Goal: Communication & Community: Answer question/provide support

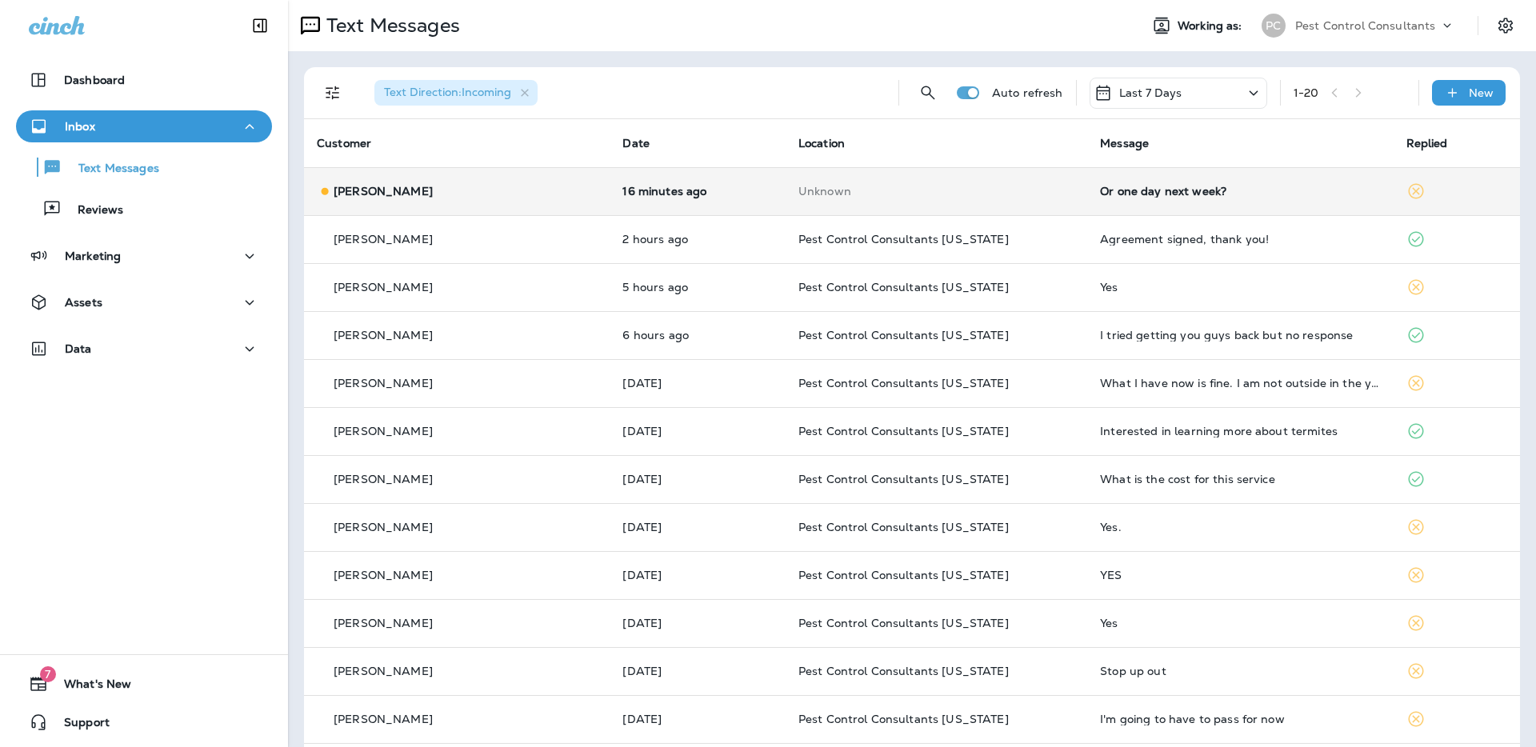
click at [403, 194] on p "[PERSON_NAME]" at bounding box center [383, 191] width 99 height 13
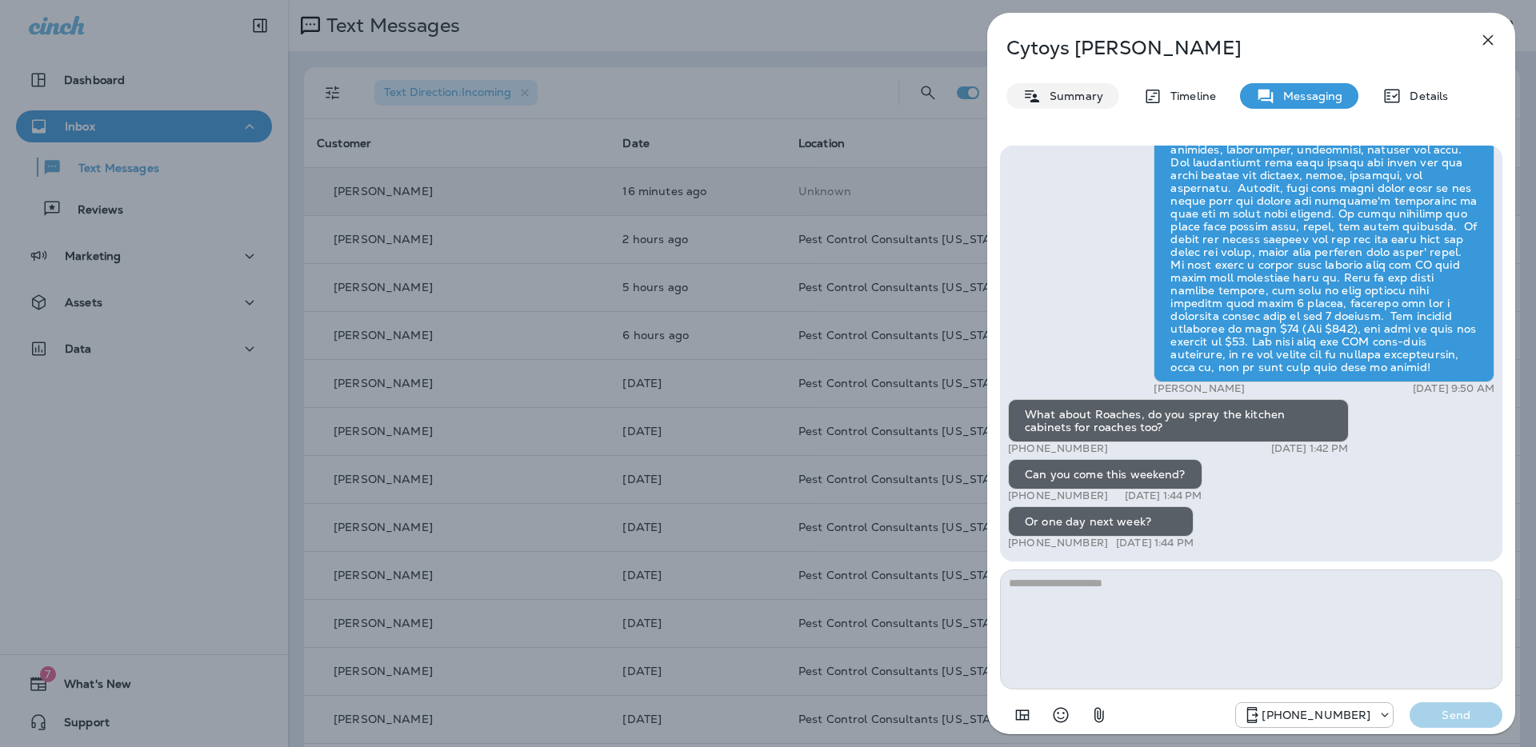
click at [1084, 97] on p "Summary" at bounding box center [1072, 96] width 62 height 13
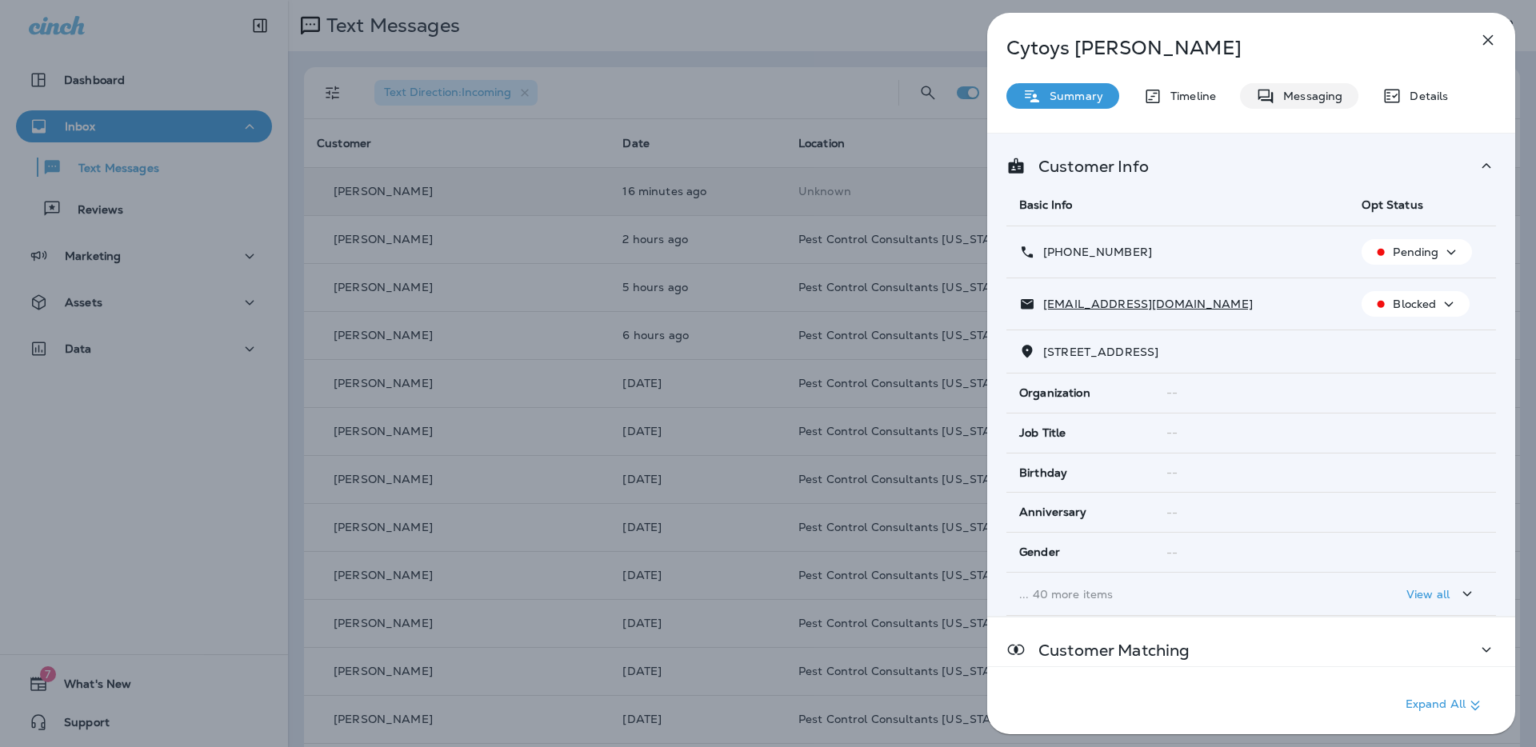
click at [1319, 92] on p "Messaging" at bounding box center [1308, 96] width 67 height 13
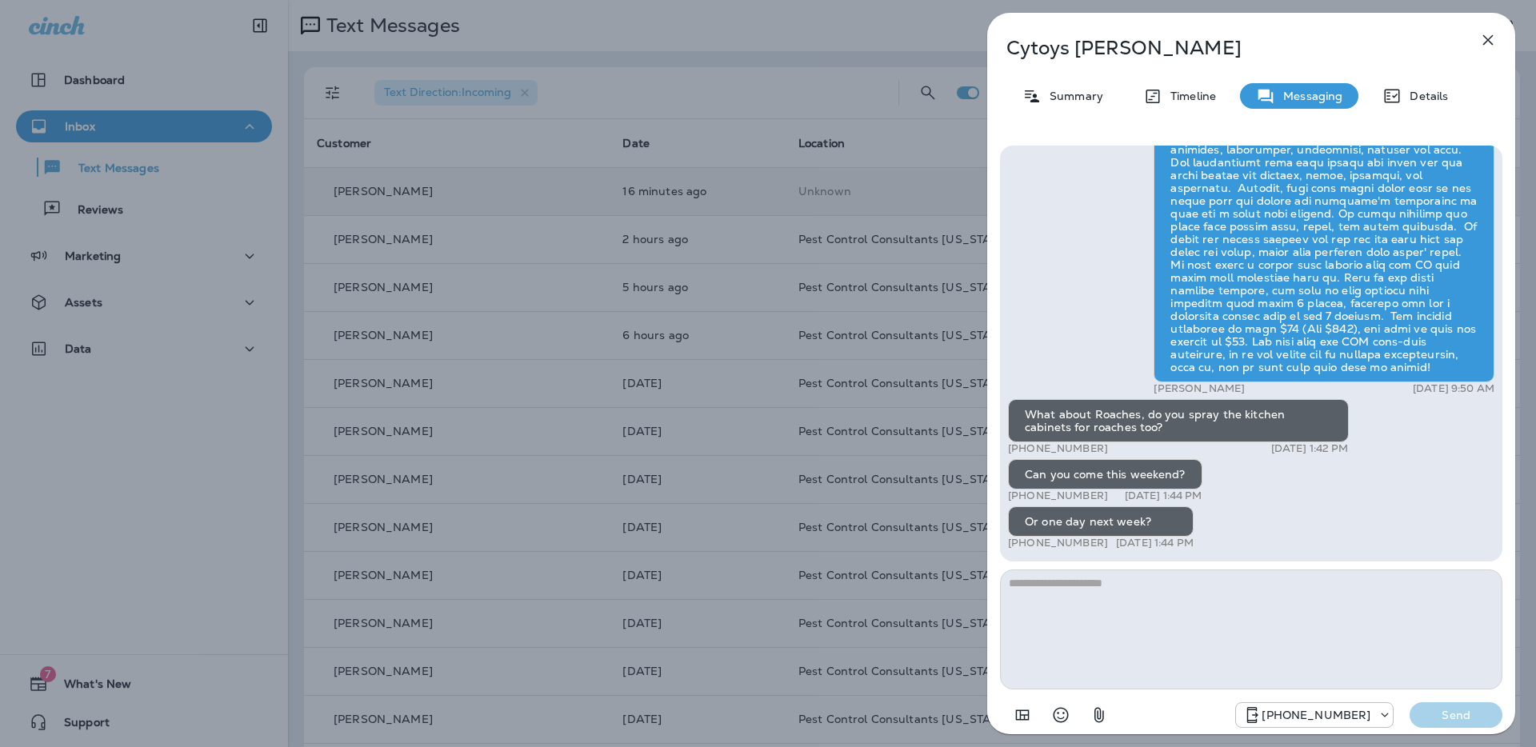
click at [1101, 596] on textarea at bounding box center [1251, 629] width 502 height 120
type textarea "*"
click at [1220, 586] on textarea "**********" at bounding box center [1251, 629] width 502 height 120
drag, startPoint x: 1112, startPoint y: 585, endPoint x: 1128, endPoint y: 593, distance: 16.8
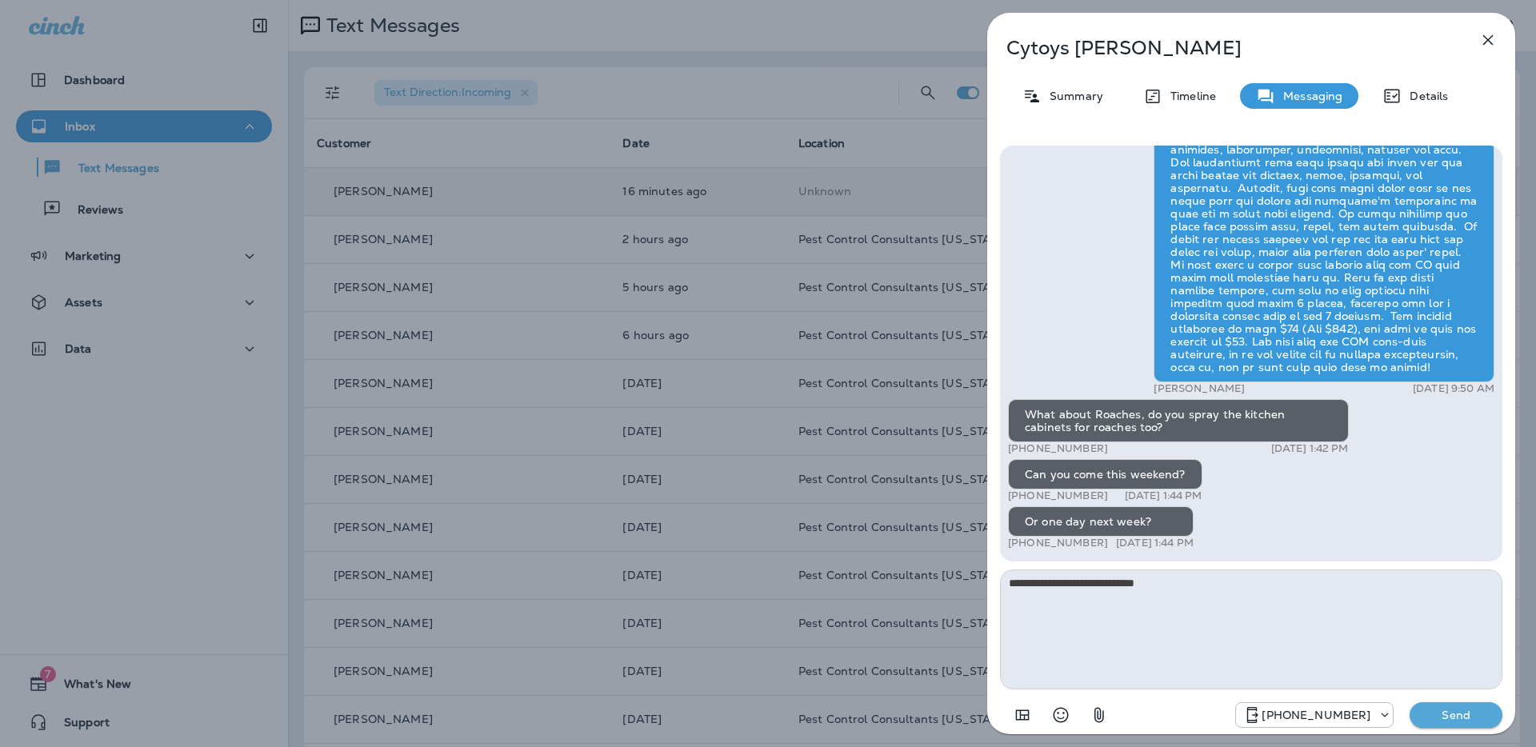
click at [1112, 585] on textarea "**********" at bounding box center [1251, 629] width 502 height 120
drag, startPoint x: 1303, startPoint y: 588, endPoint x: 1309, endPoint y: 593, distance: 8.5
click at [1304, 589] on textarea "**********" at bounding box center [1251, 629] width 502 height 120
drag, startPoint x: 1064, startPoint y: 597, endPoint x: 971, endPoint y: 568, distance: 98.1
click at [967, 568] on div "[PERSON_NAME] Summary Timeline Messaging Details Hi [PERSON_NAME], PCC here! We…" at bounding box center [1250, 373] width 569 height 747
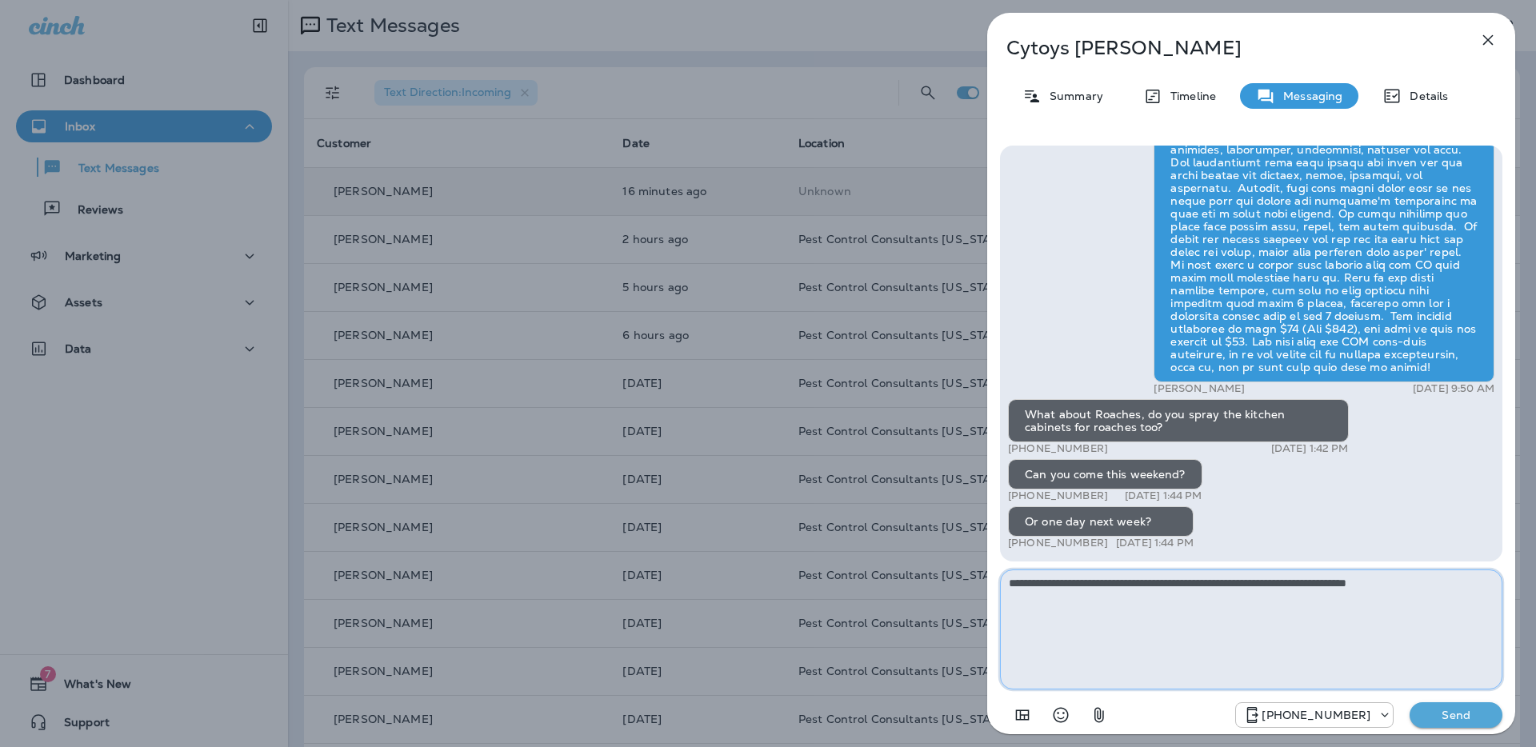
type textarea "**********"
click at [1451, 721] on p "Send" at bounding box center [1455, 715] width 67 height 14
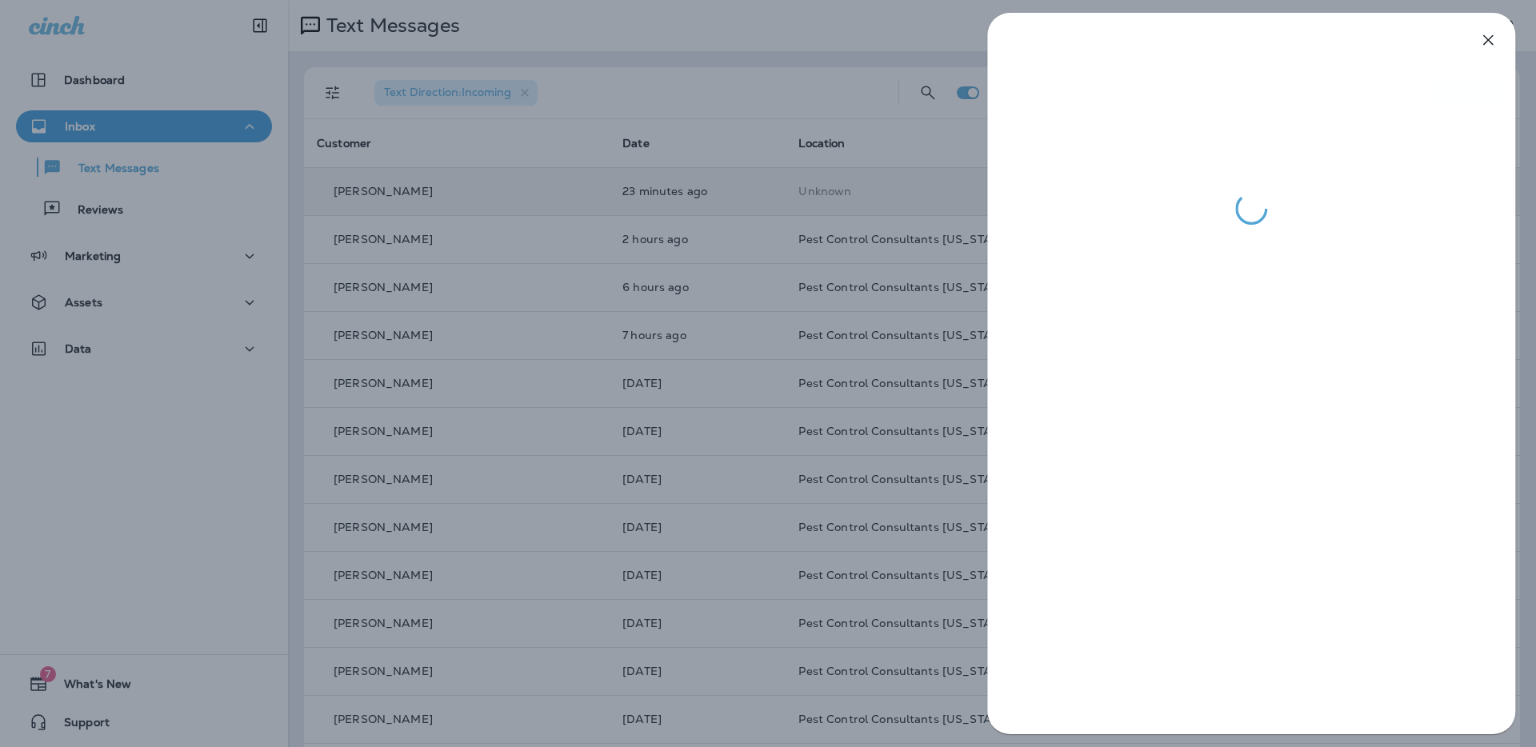
click at [475, 208] on div at bounding box center [768, 373] width 1536 height 747
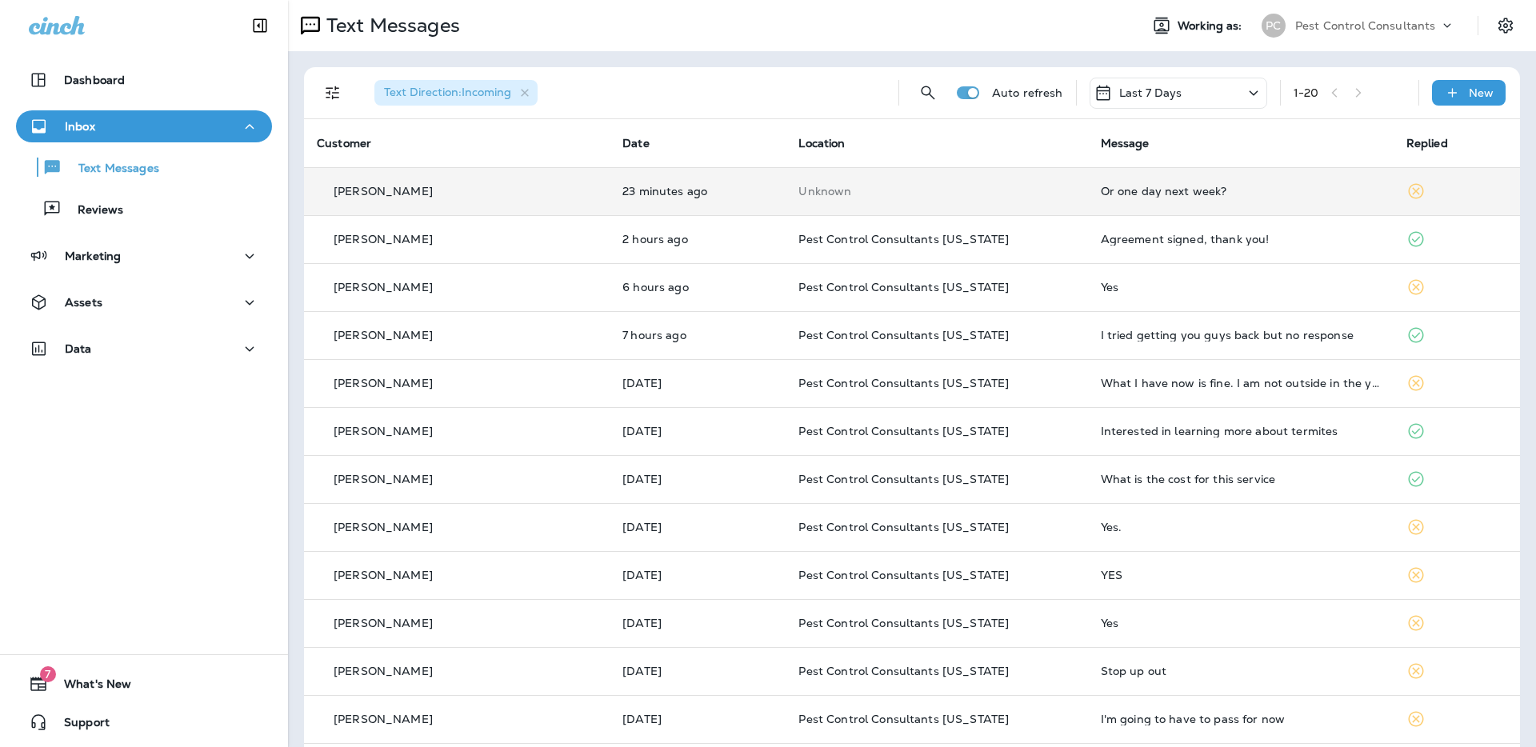
click at [489, 197] on div "[PERSON_NAME]" at bounding box center [457, 191] width 280 height 17
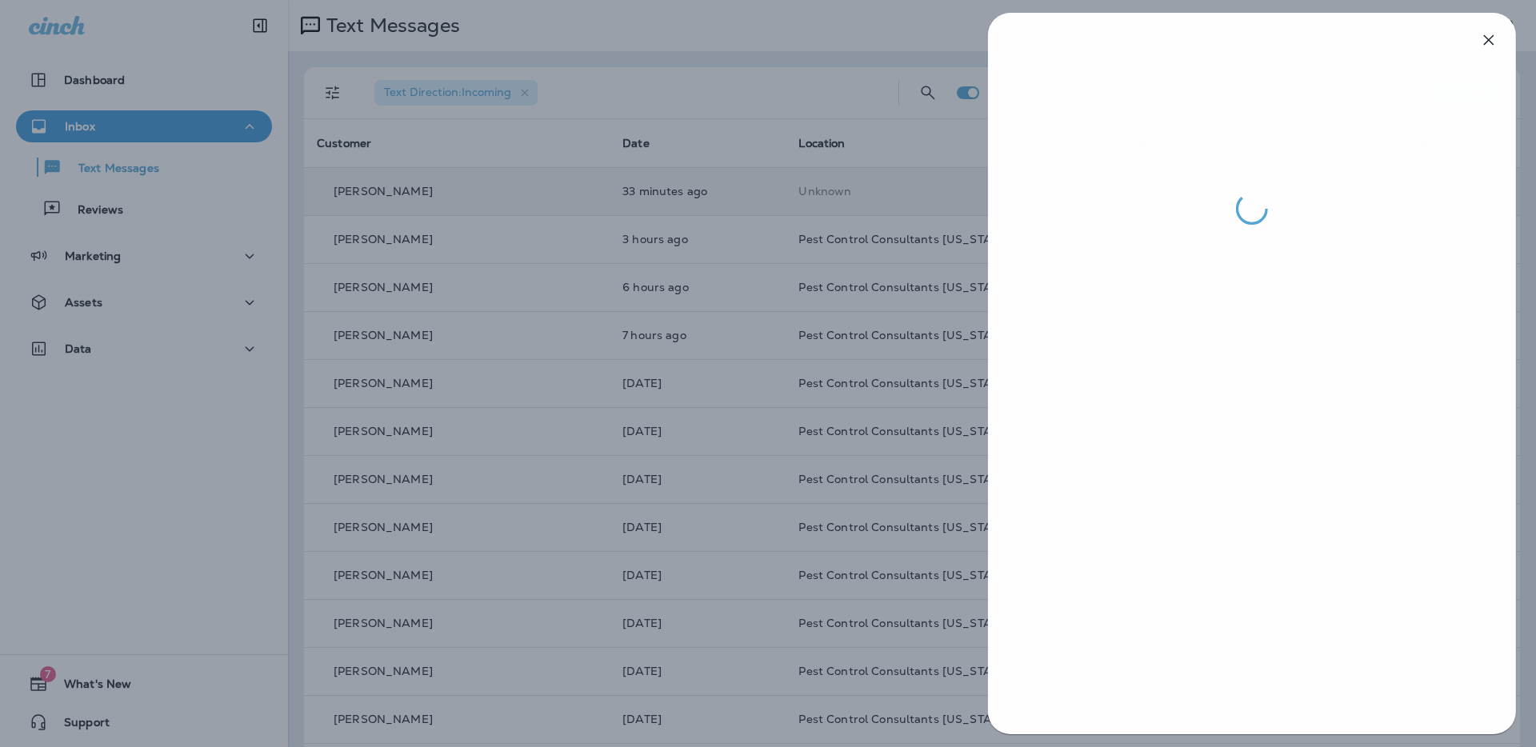
click at [738, 350] on div at bounding box center [769, 373] width 1536 height 747
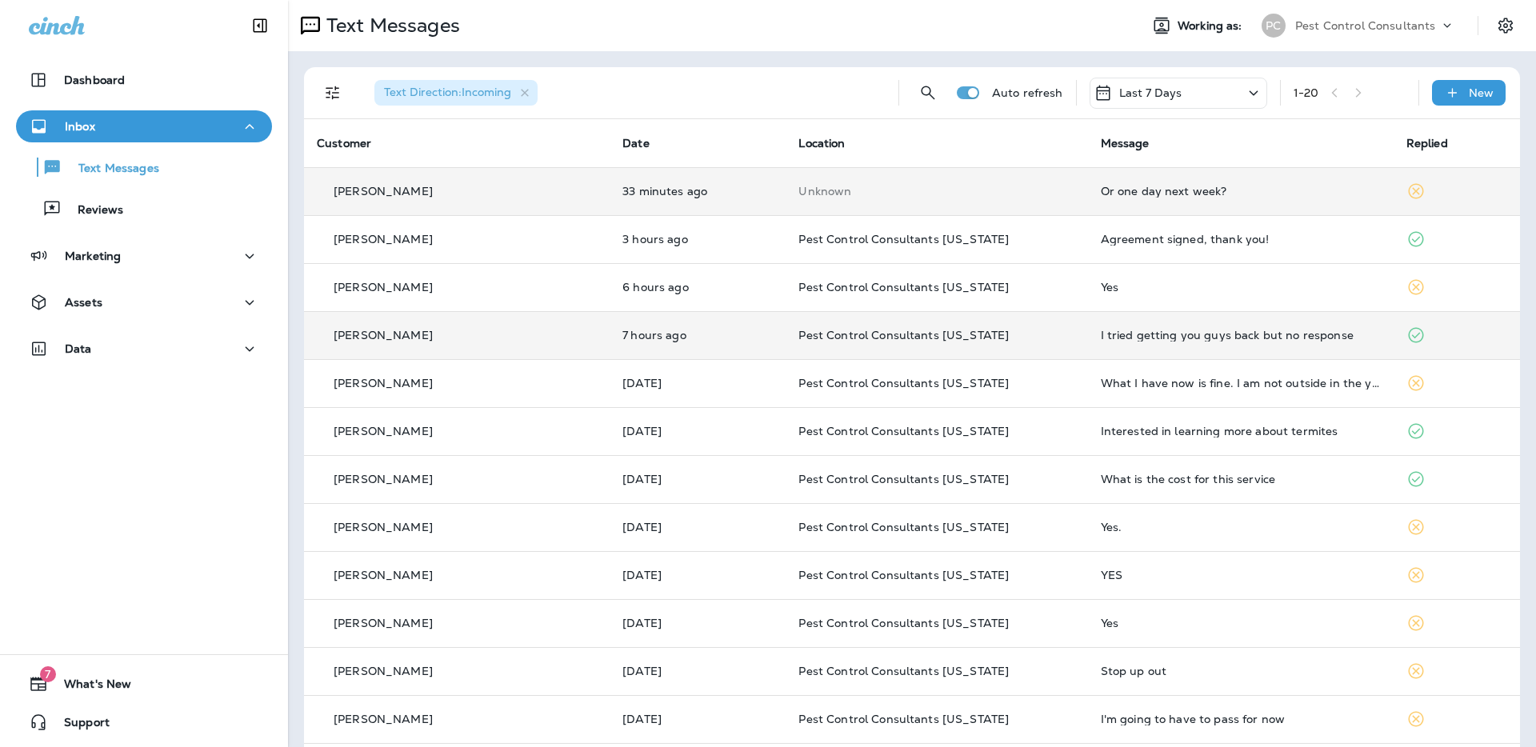
click at [541, 338] on div "[PERSON_NAME]" at bounding box center [457, 335] width 280 height 17
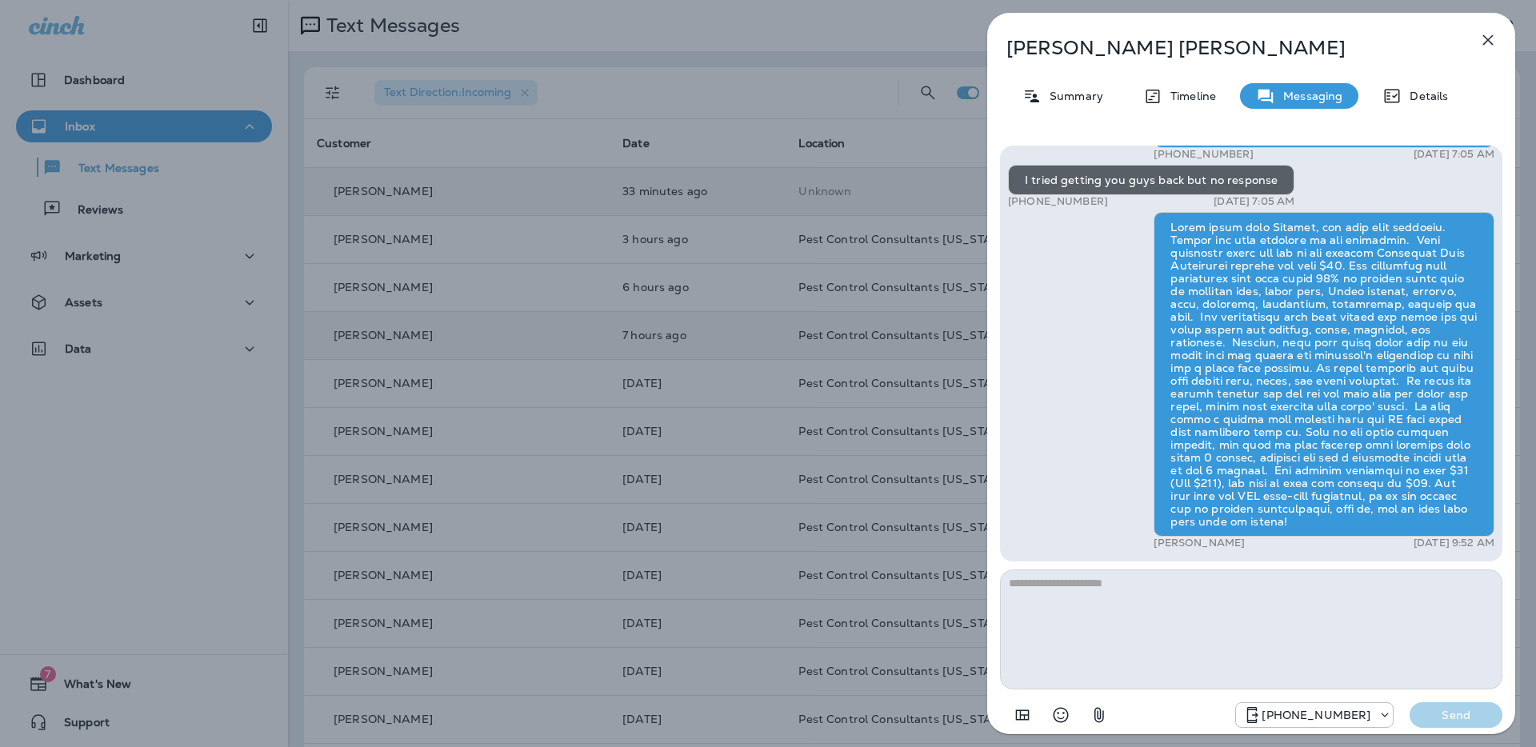
click at [413, 190] on div "[PERSON_NAME] Summary Timeline Messaging Details Hi [PERSON_NAME], PCC here! We…" at bounding box center [768, 373] width 1536 height 747
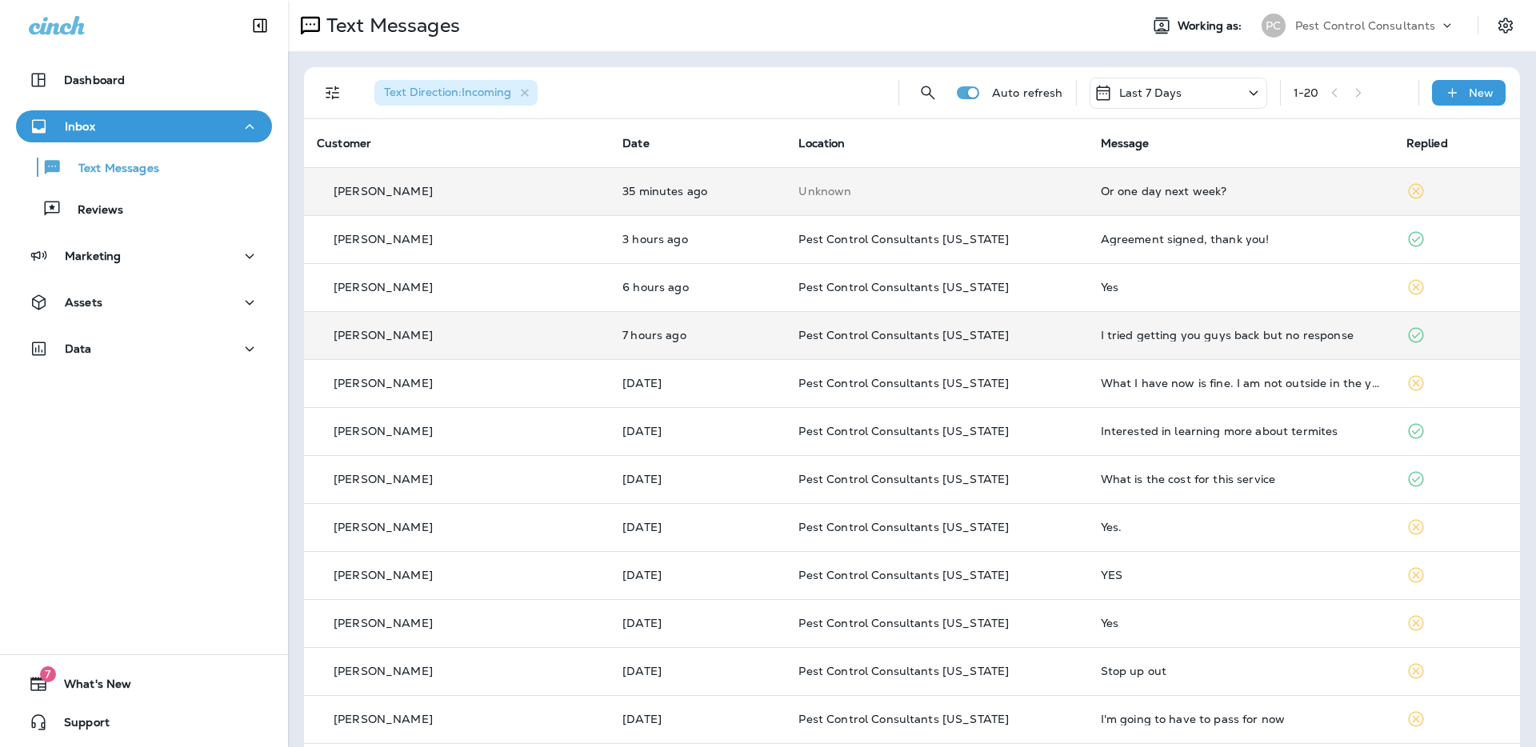
click at [394, 193] on p "[PERSON_NAME]" at bounding box center [383, 191] width 99 height 13
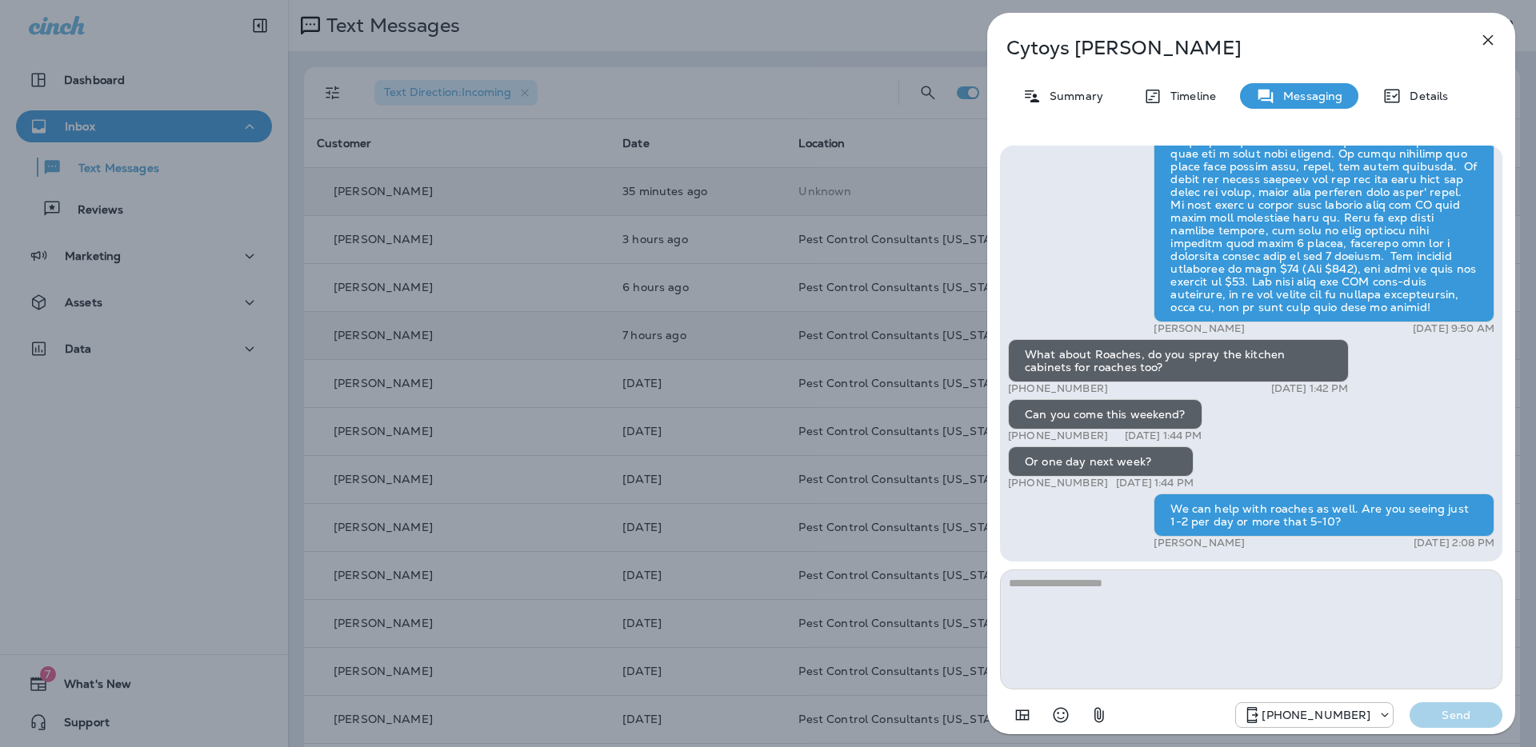
click at [726, 118] on div "[PERSON_NAME] Summary Timeline Messaging Details Hi [PERSON_NAME], PCC here! We…" at bounding box center [768, 373] width 1536 height 747
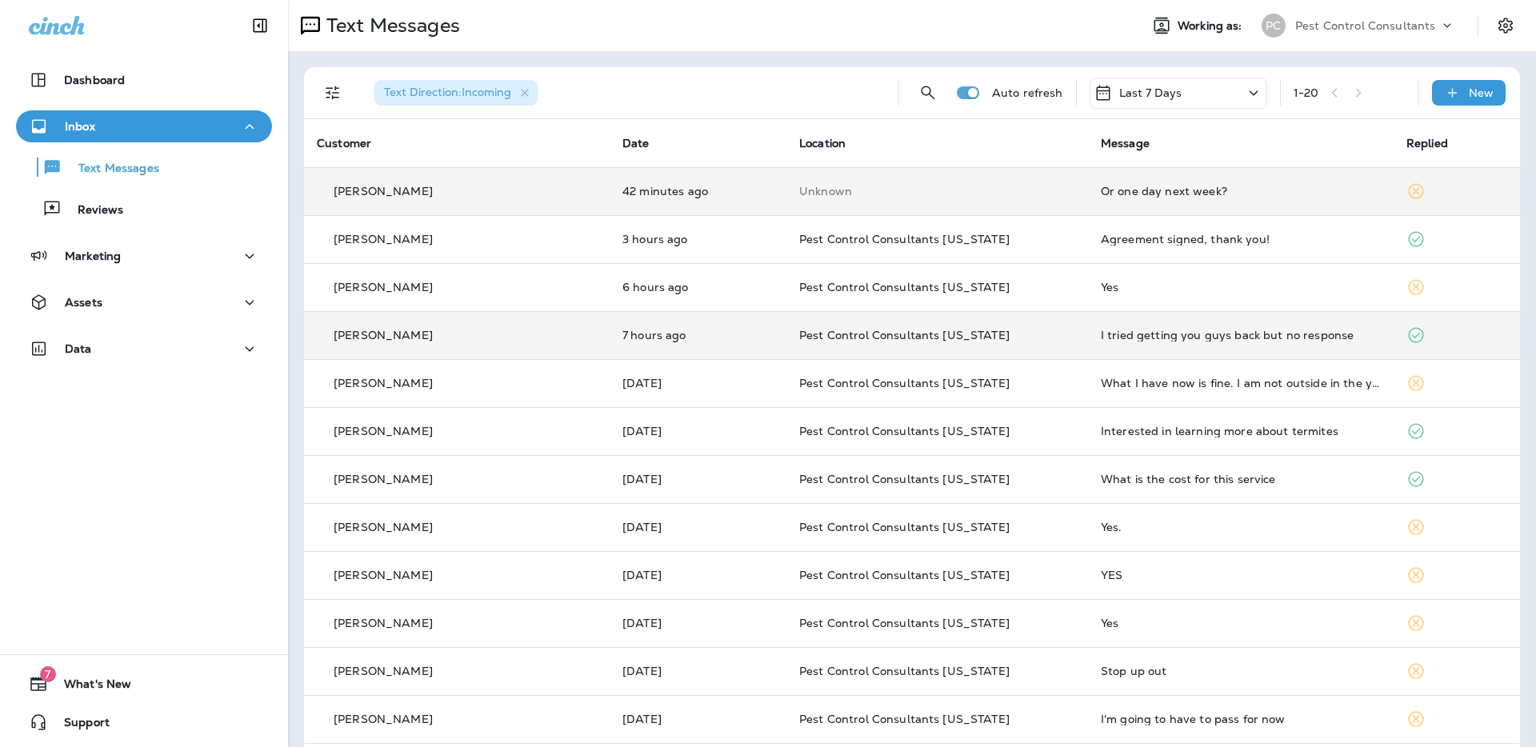
click at [388, 188] on p "[PERSON_NAME]" at bounding box center [383, 191] width 99 height 13
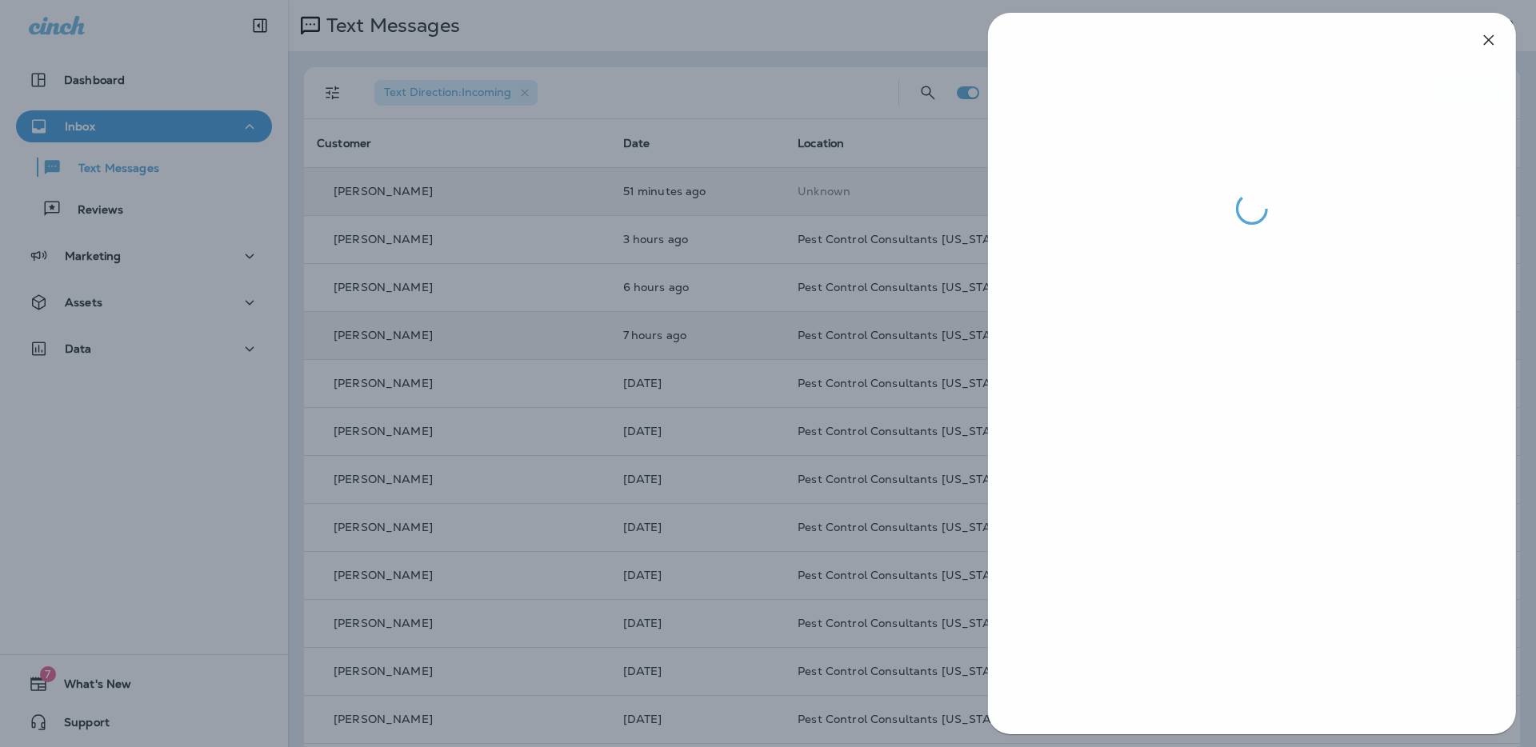
click at [140, 158] on div at bounding box center [769, 373] width 1536 height 747
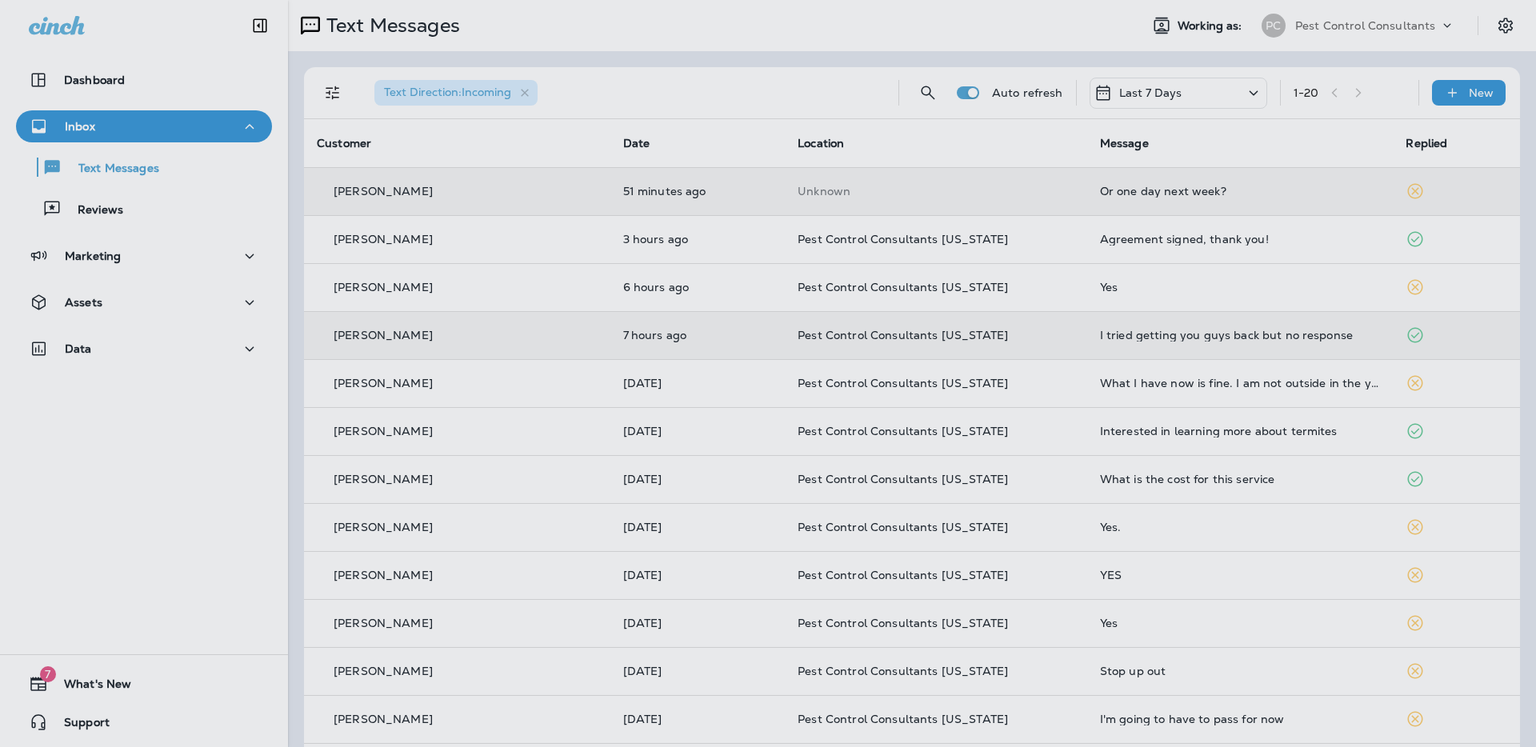
click at [136, 167] on div at bounding box center [851, 373] width 1536 height 747
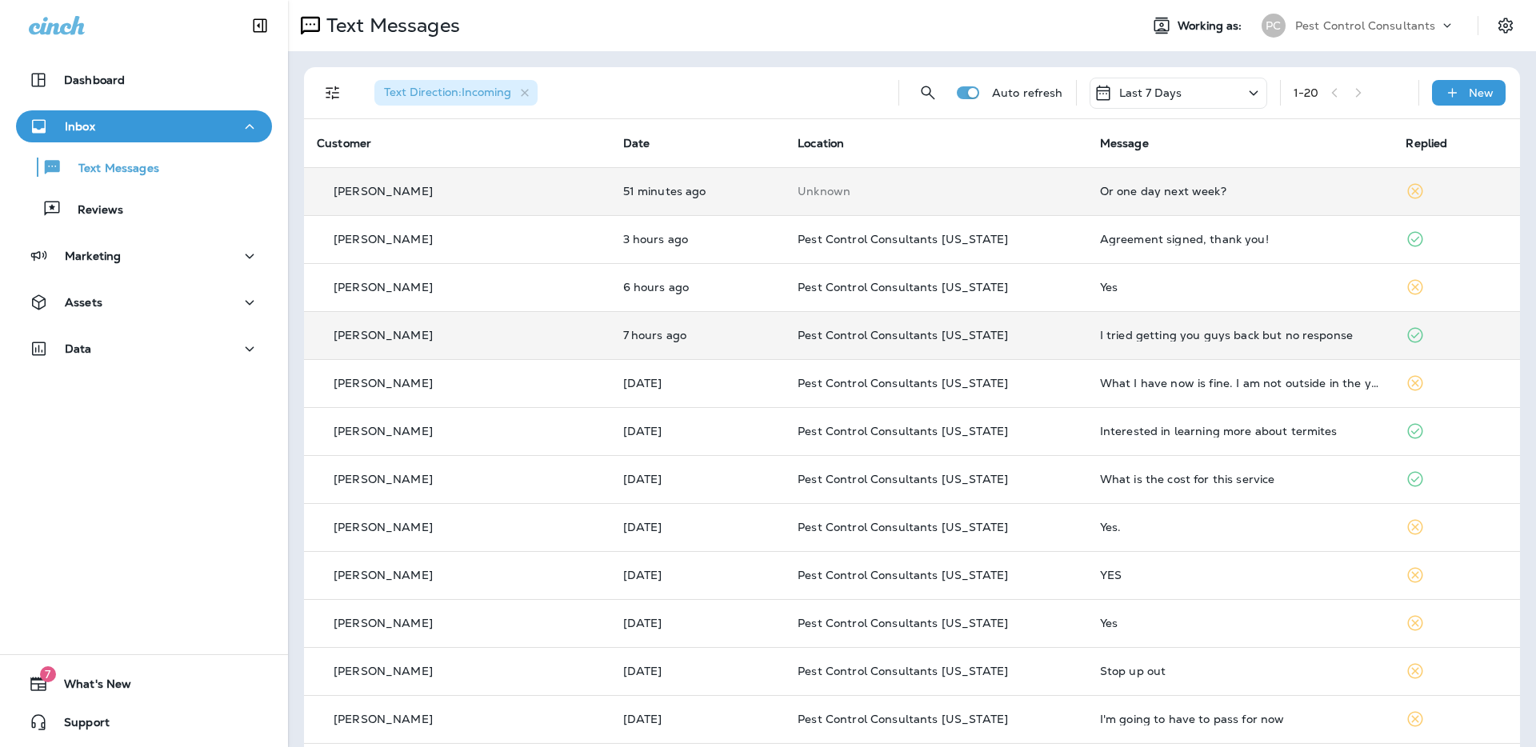
click at [125, 170] on p "Text Messages" at bounding box center [110, 169] width 97 height 15
click at [119, 216] on p "Reviews" at bounding box center [93, 210] width 62 height 15
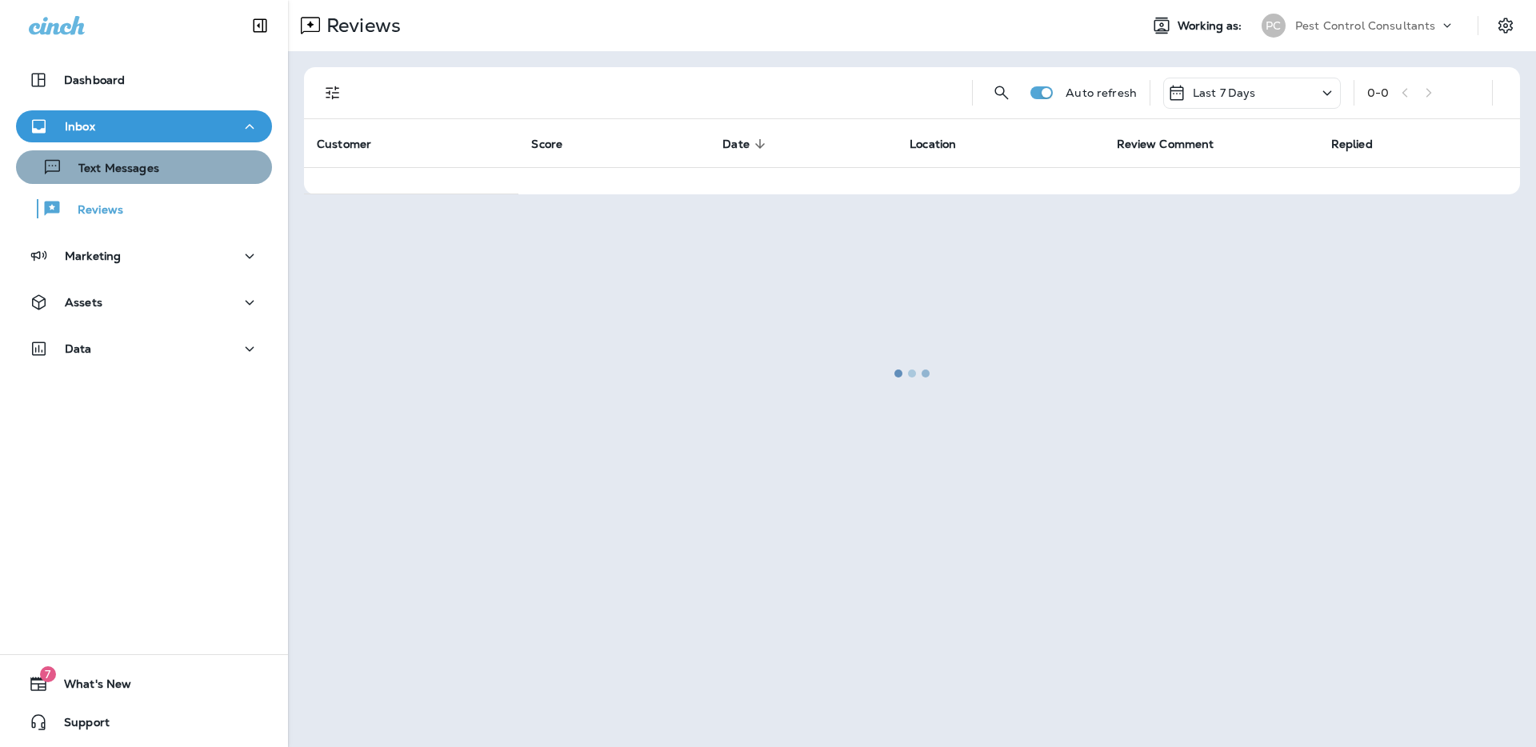
click at [136, 170] on p "Text Messages" at bounding box center [110, 169] width 97 height 15
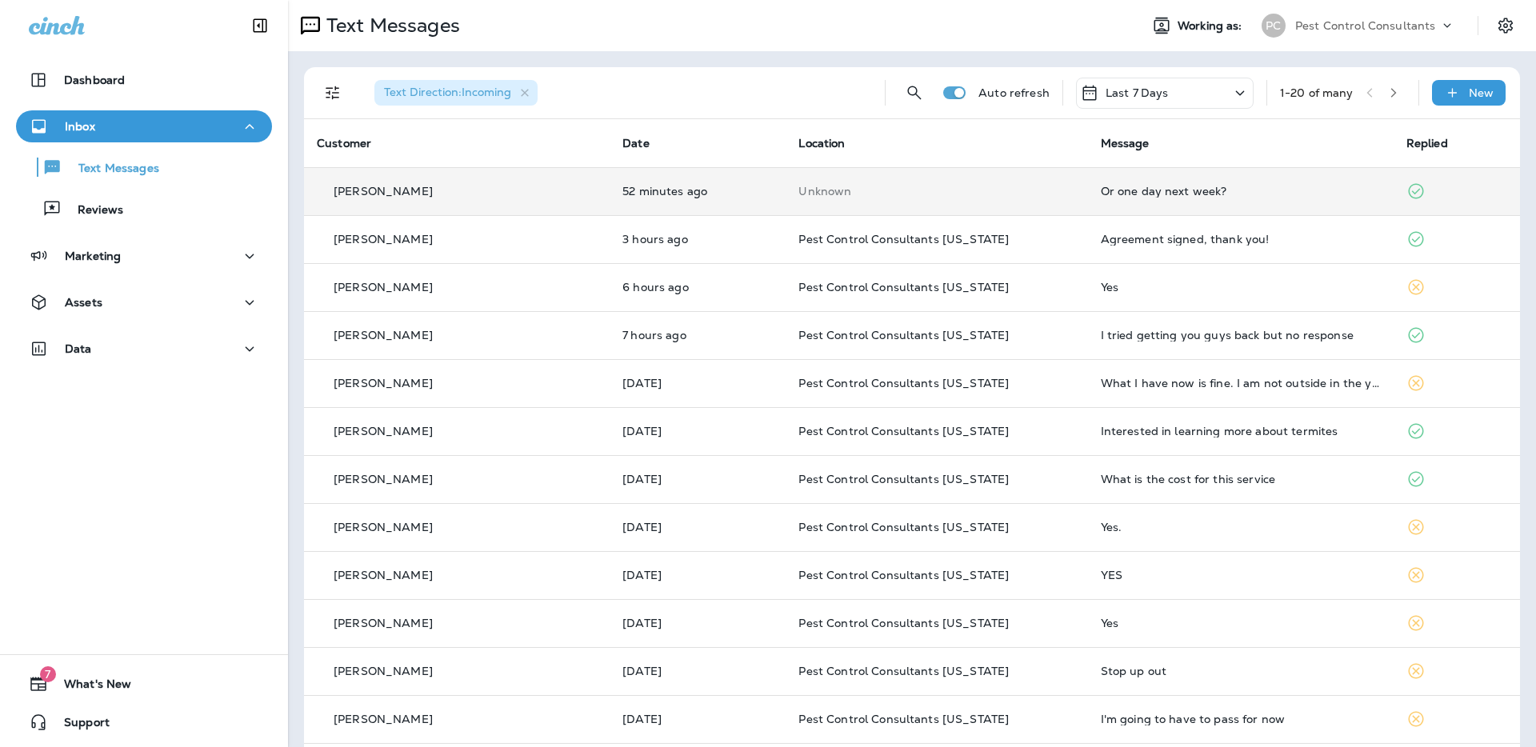
click at [377, 188] on p "[PERSON_NAME]" at bounding box center [383, 191] width 99 height 13
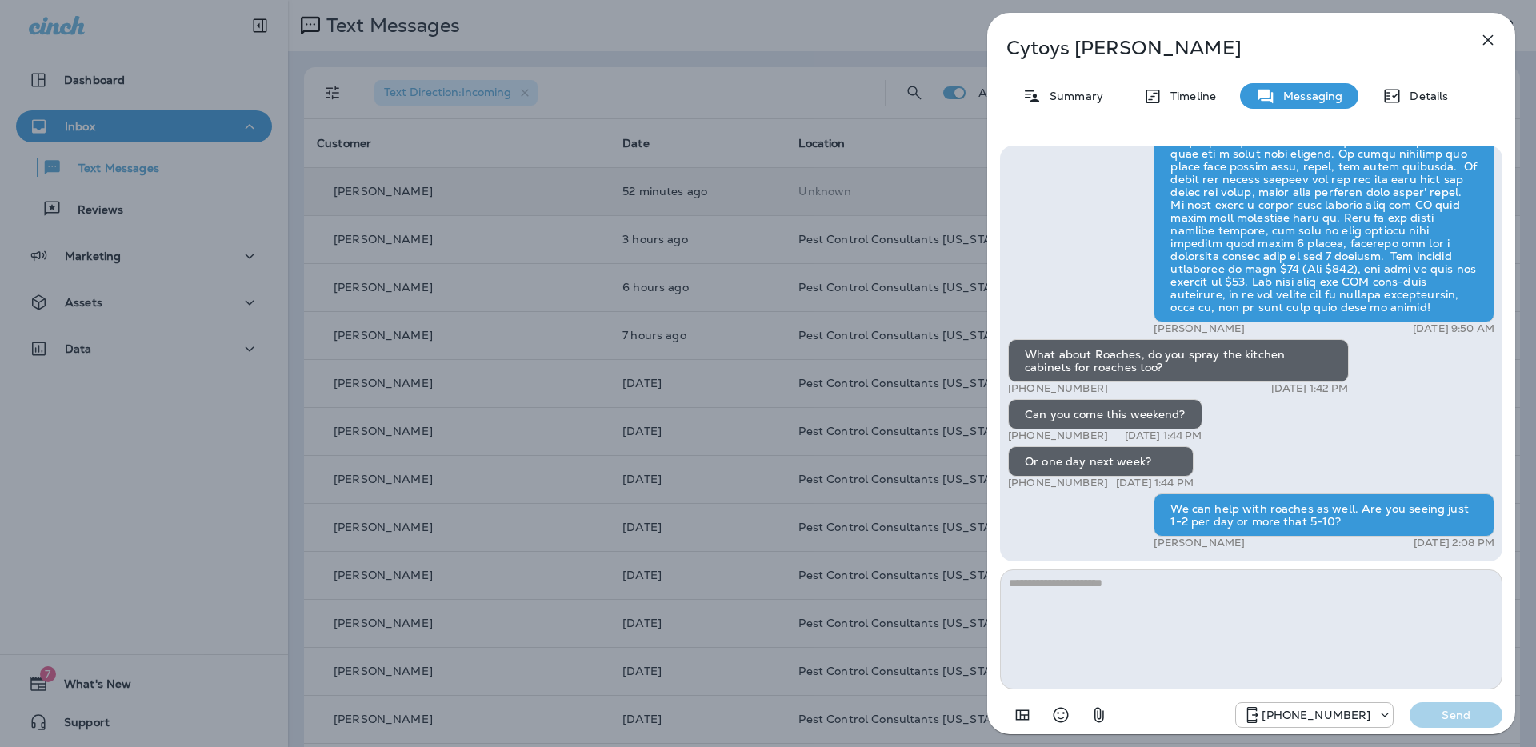
click at [887, 241] on div "[PERSON_NAME] Summary Timeline Messaging Details Hi [PERSON_NAME], PCC here! We…" at bounding box center [768, 373] width 1536 height 747
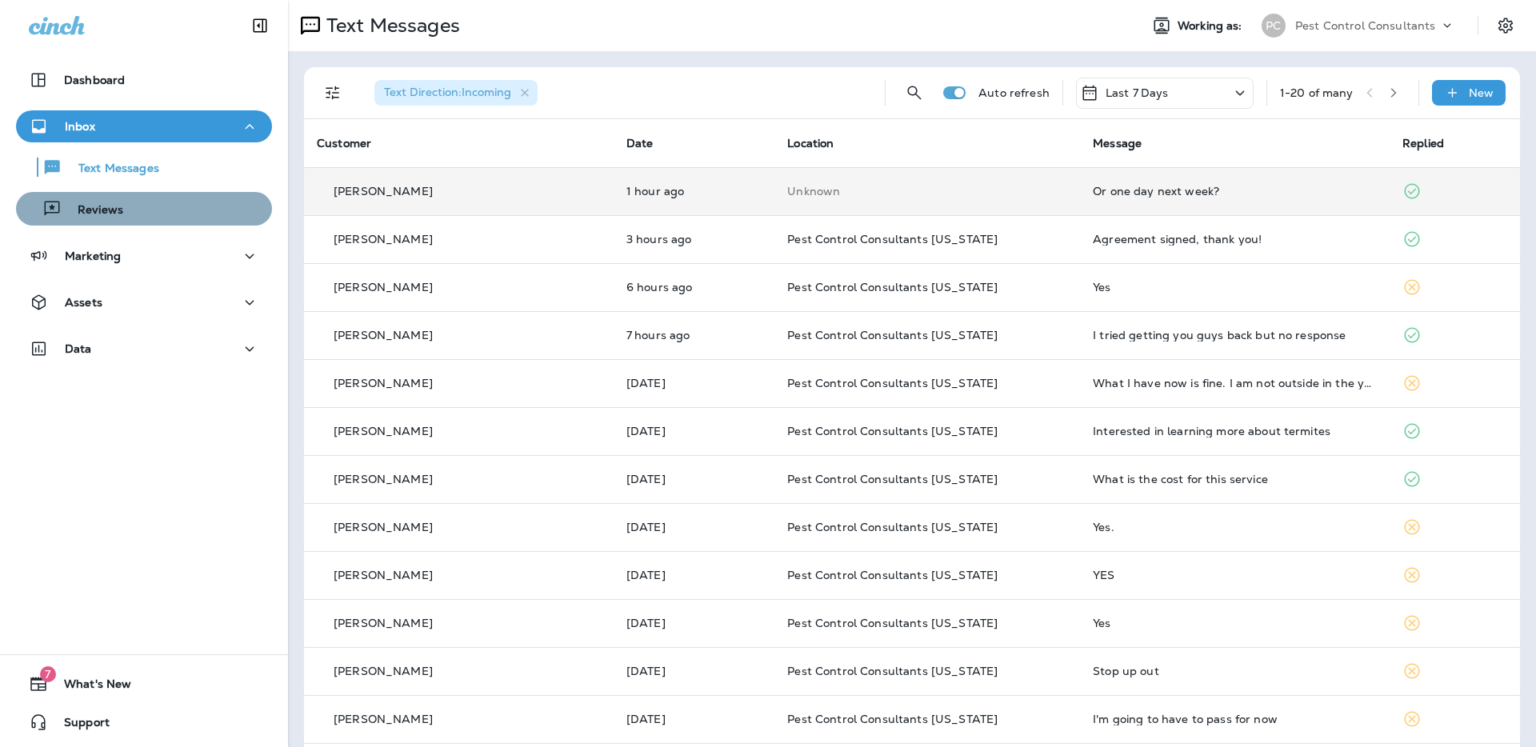
click at [171, 211] on div "Reviews" at bounding box center [143, 209] width 243 height 24
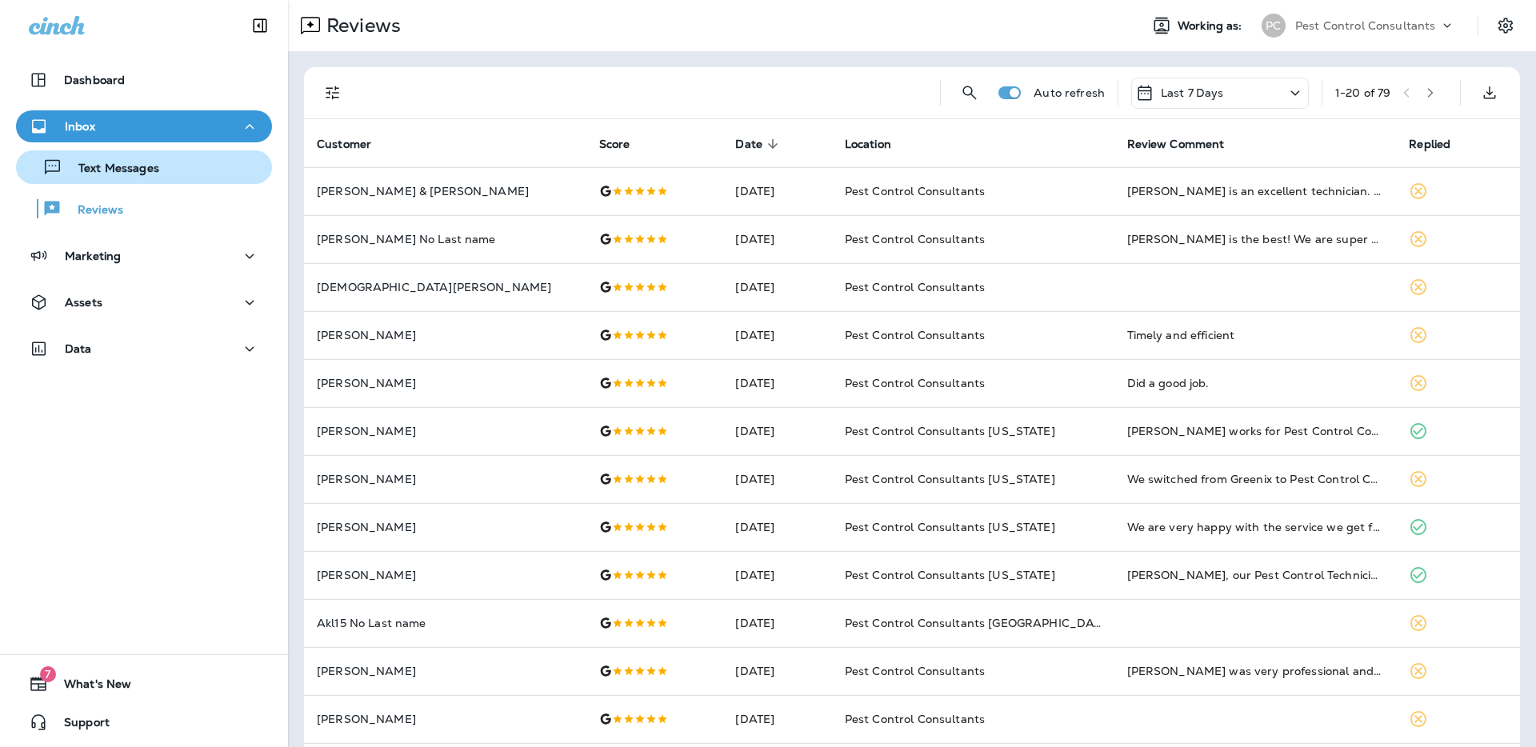
click at [173, 170] on div "Text Messages" at bounding box center [143, 167] width 243 height 24
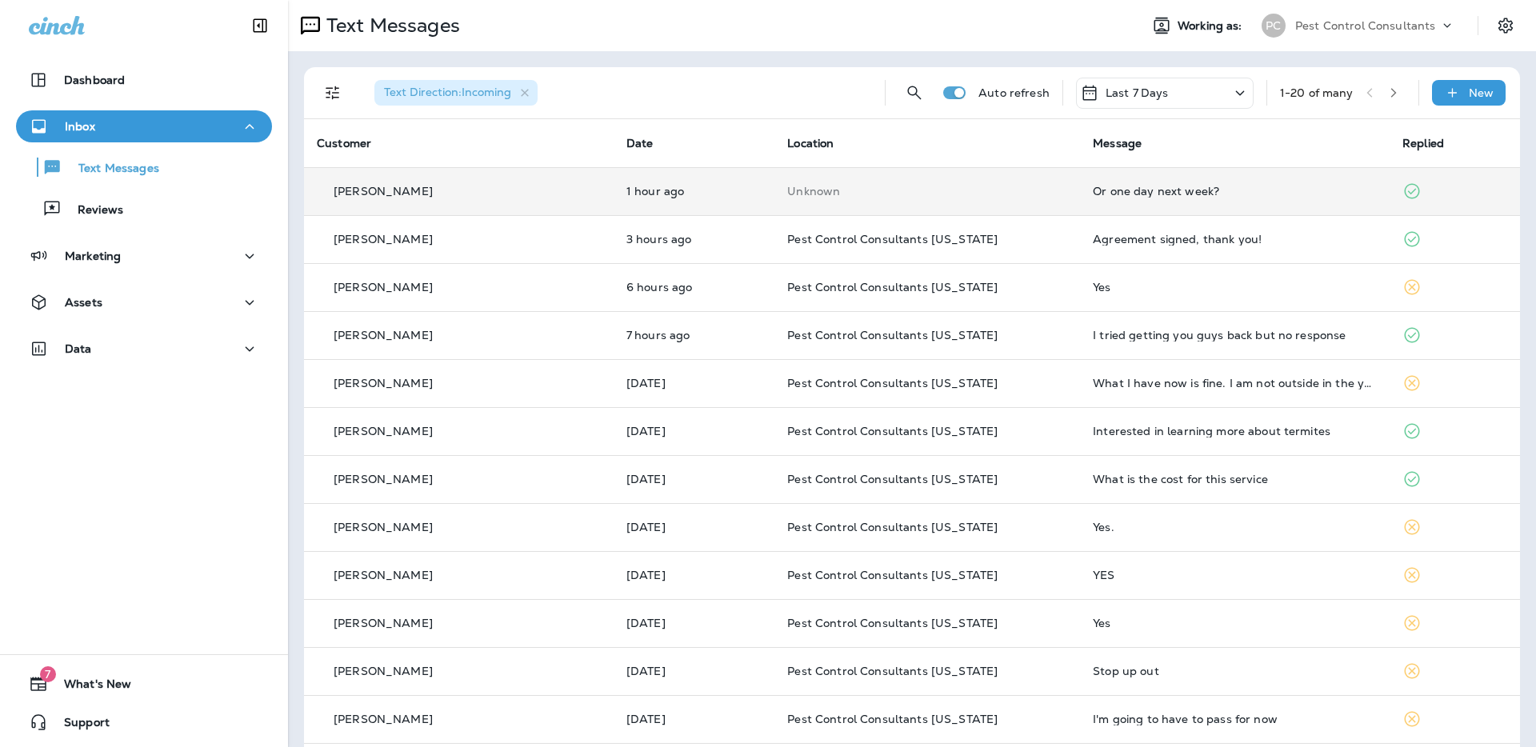
click at [472, 194] on div "[PERSON_NAME]" at bounding box center [459, 191] width 284 height 17
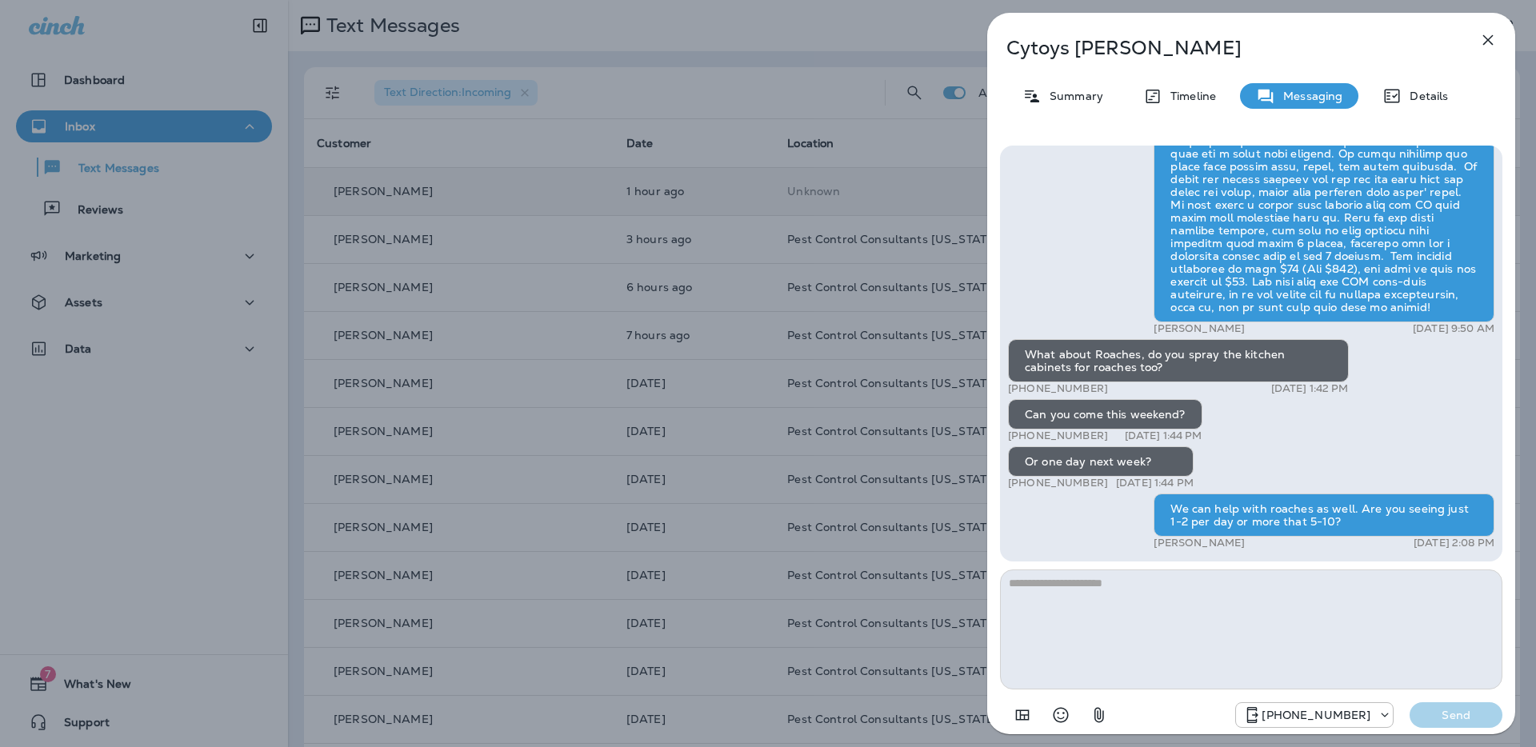
click at [525, 246] on div "[PERSON_NAME] Summary Timeline Messaging Details Hi [PERSON_NAME], PCC here! We…" at bounding box center [768, 373] width 1536 height 747
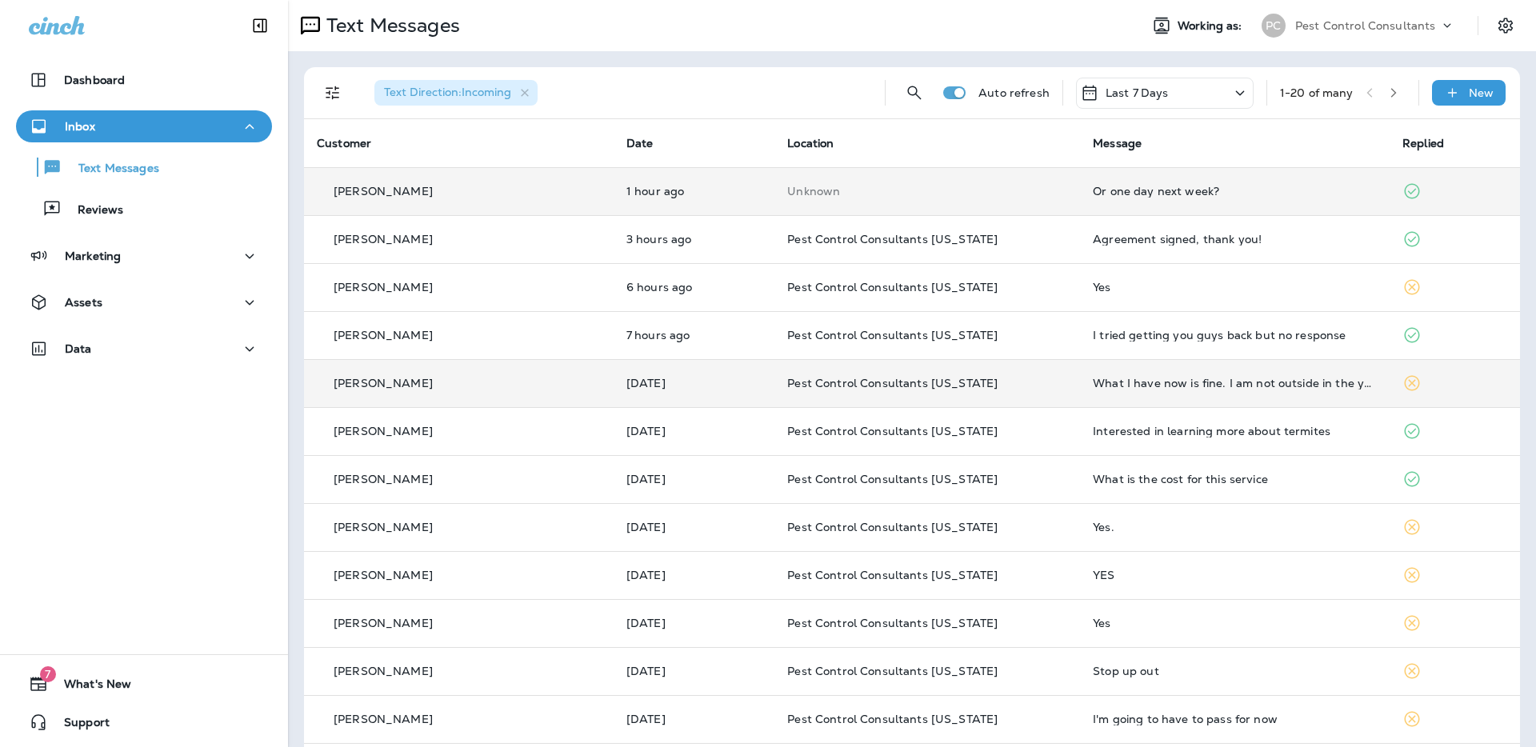
click at [505, 393] on td "[PERSON_NAME]" at bounding box center [459, 383] width 310 height 48
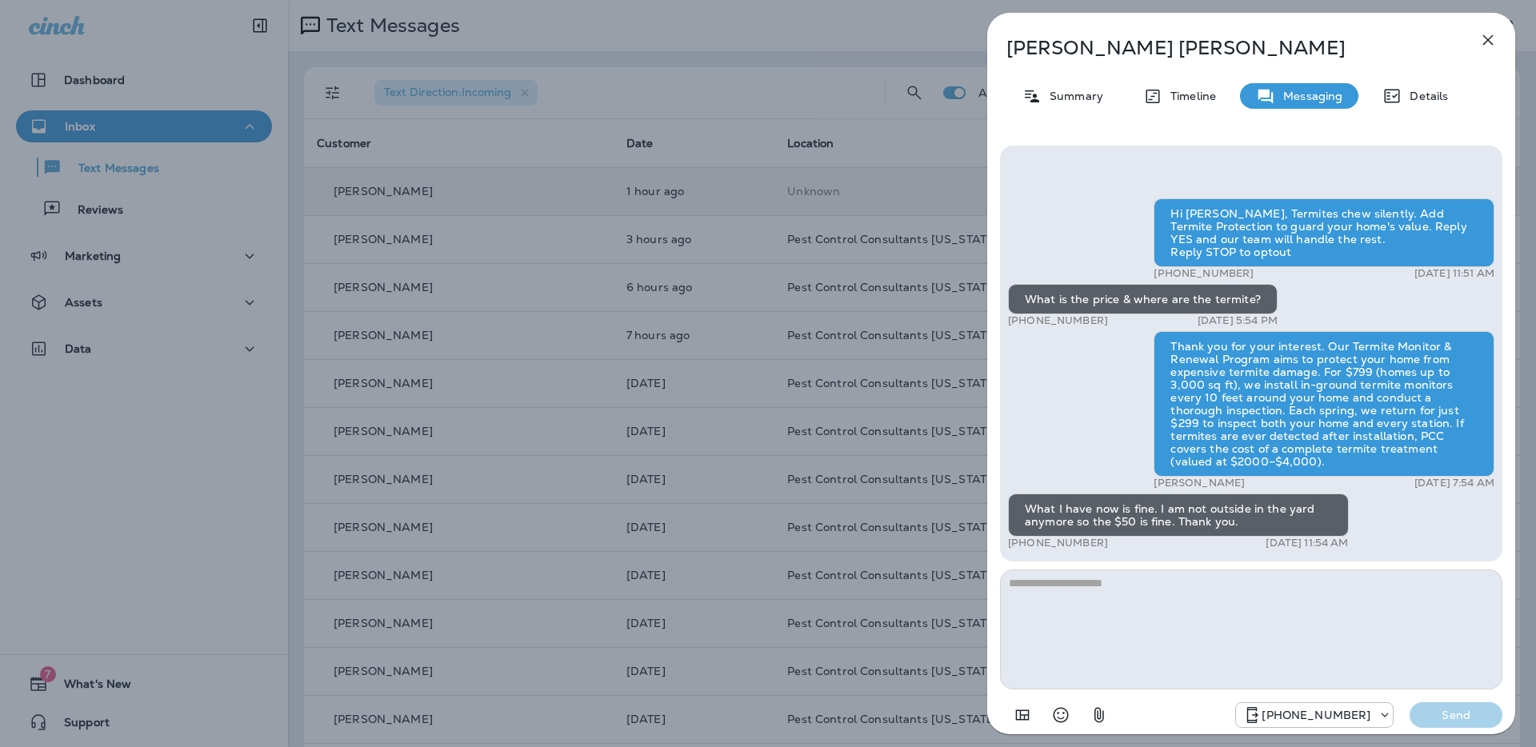
click at [1488, 39] on icon "button" at bounding box center [1488, 40] width 10 height 10
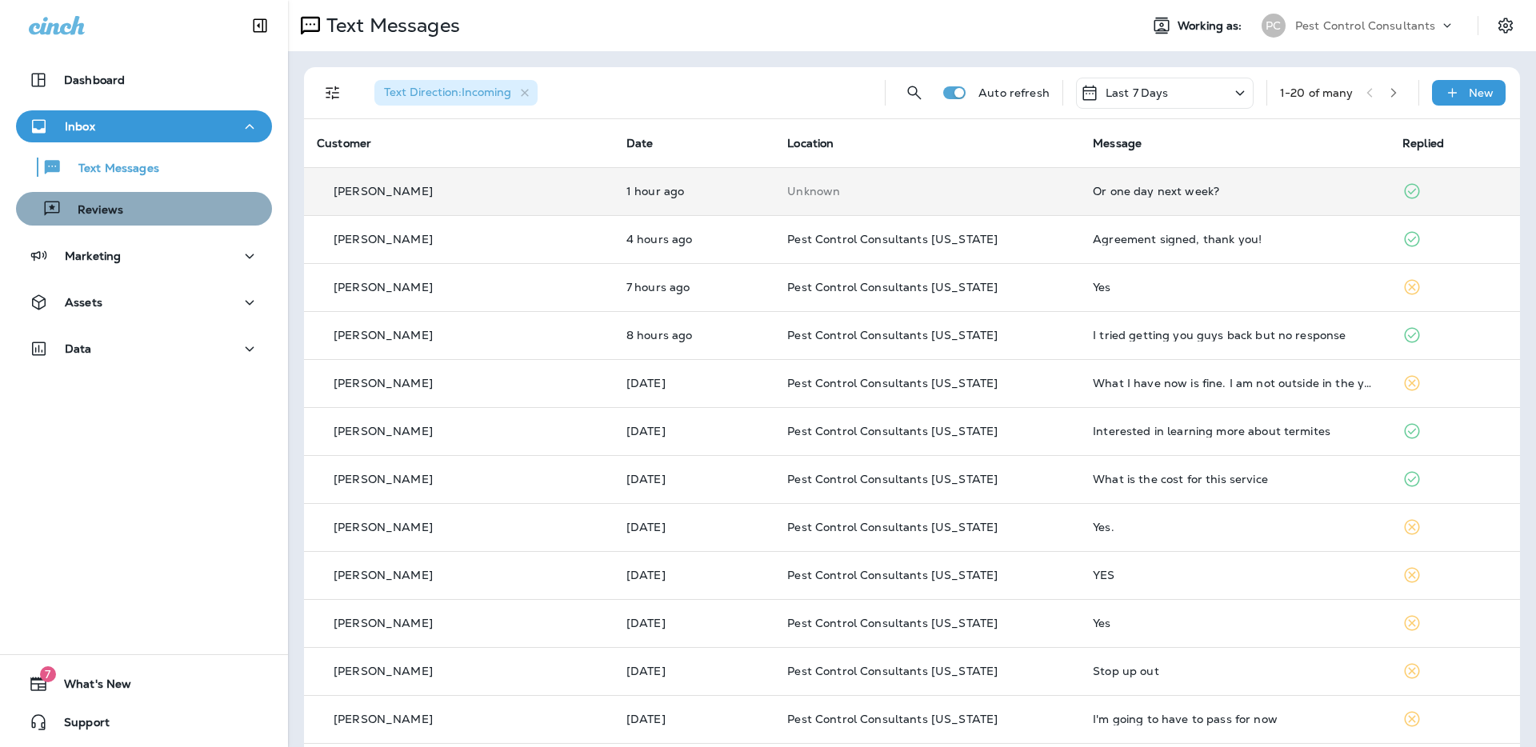
click at [181, 214] on div "Reviews" at bounding box center [143, 209] width 243 height 24
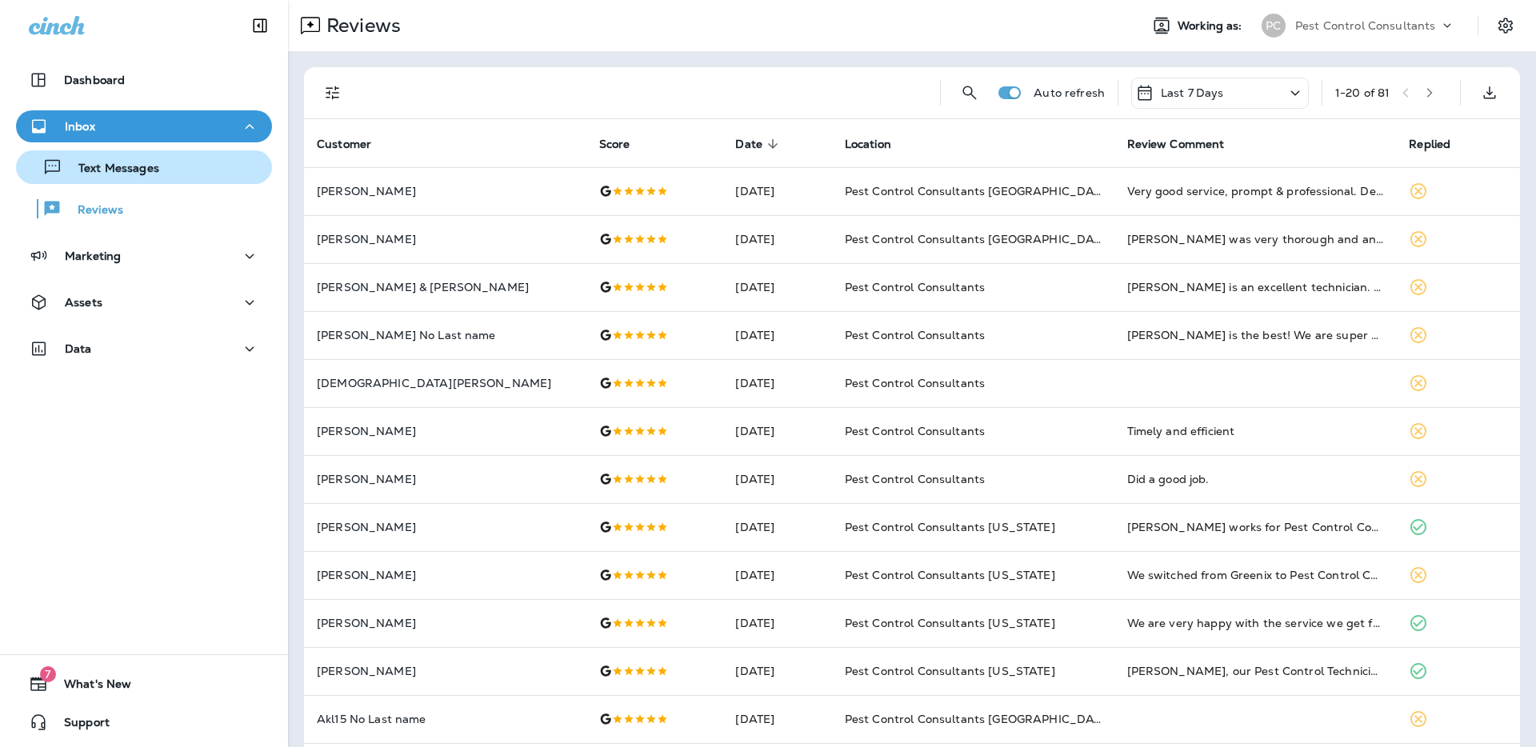
click at [199, 170] on div "Text Messages" at bounding box center [143, 167] width 243 height 24
